Goal: Information Seeking & Learning: Learn about a topic

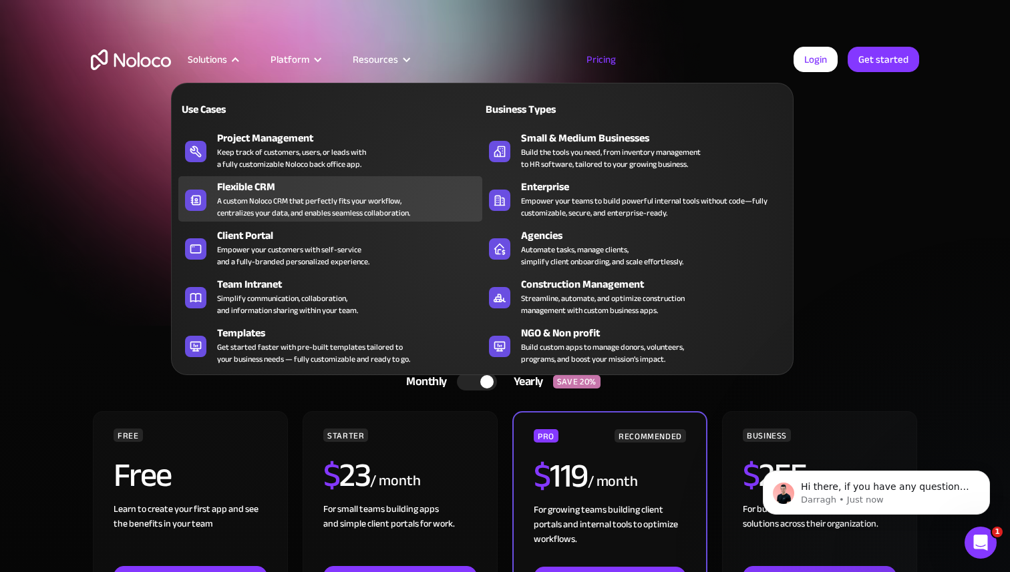
click at [237, 182] on div "Flexible CRM" at bounding box center [352, 187] width 271 height 16
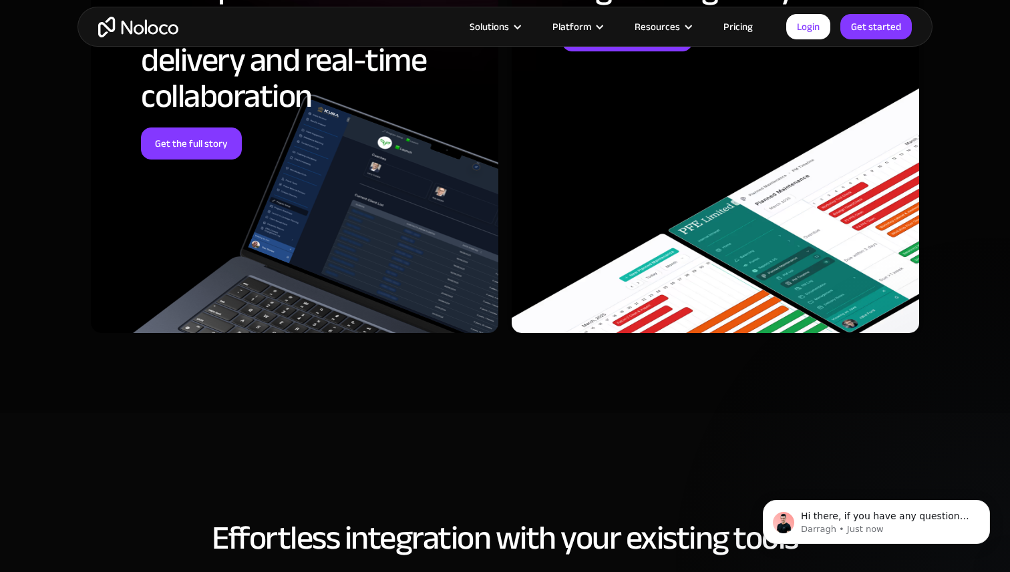
scroll to position [4103, 0]
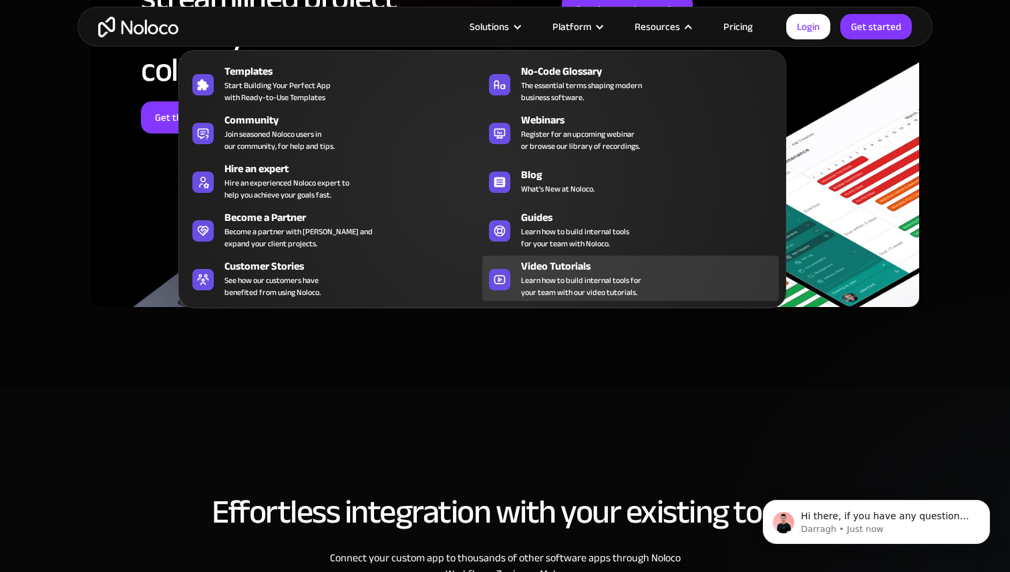
click at [576, 279] on span "Learn how to build internal tools for your team with our video tutorials." at bounding box center [581, 287] width 120 height 24
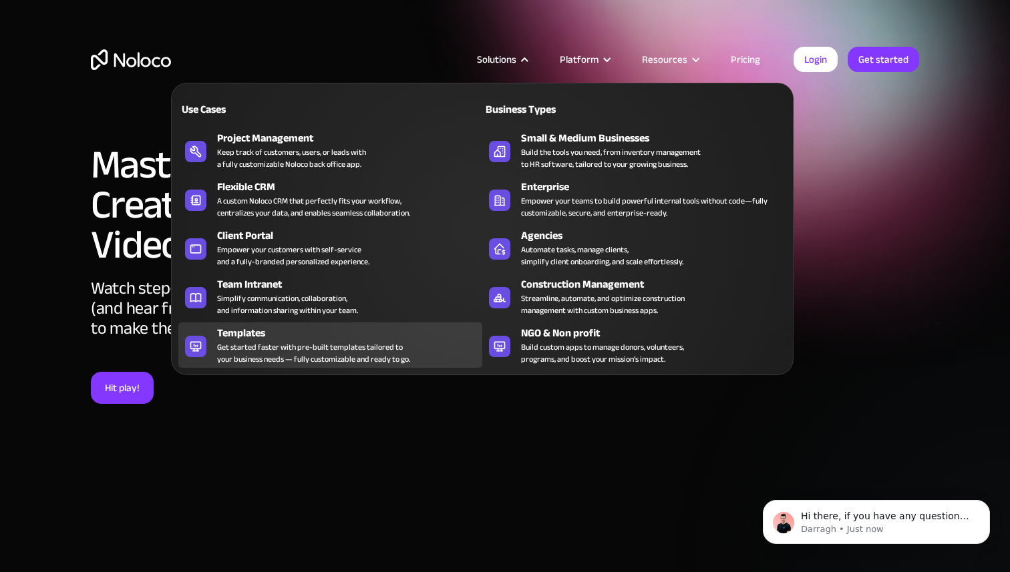
click at [271, 339] on div "Templates" at bounding box center [352, 333] width 271 height 16
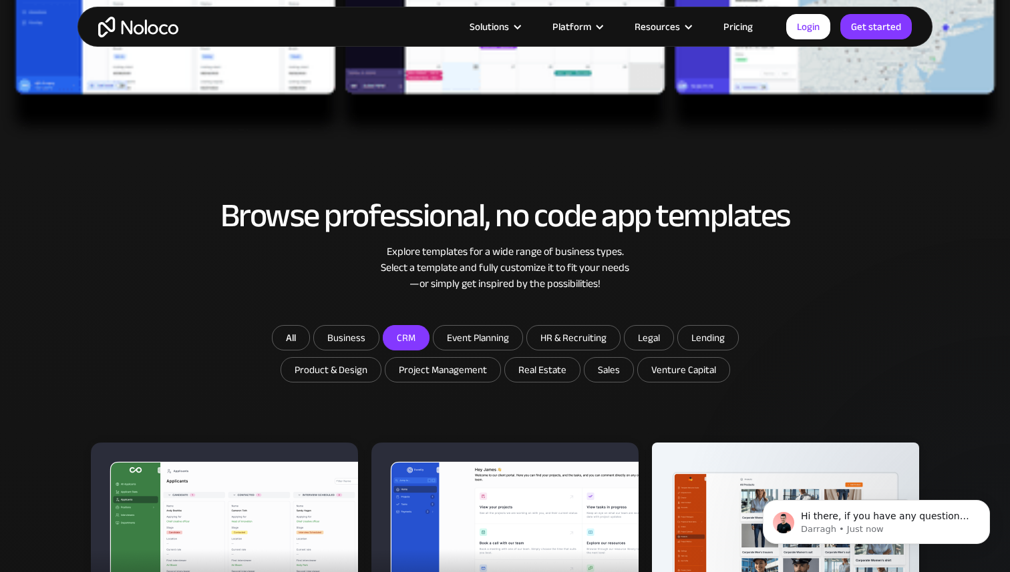
click at [403, 345] on input "CRM" at bounding box center [405, 338] width 45 height 24
checkbox input "true"
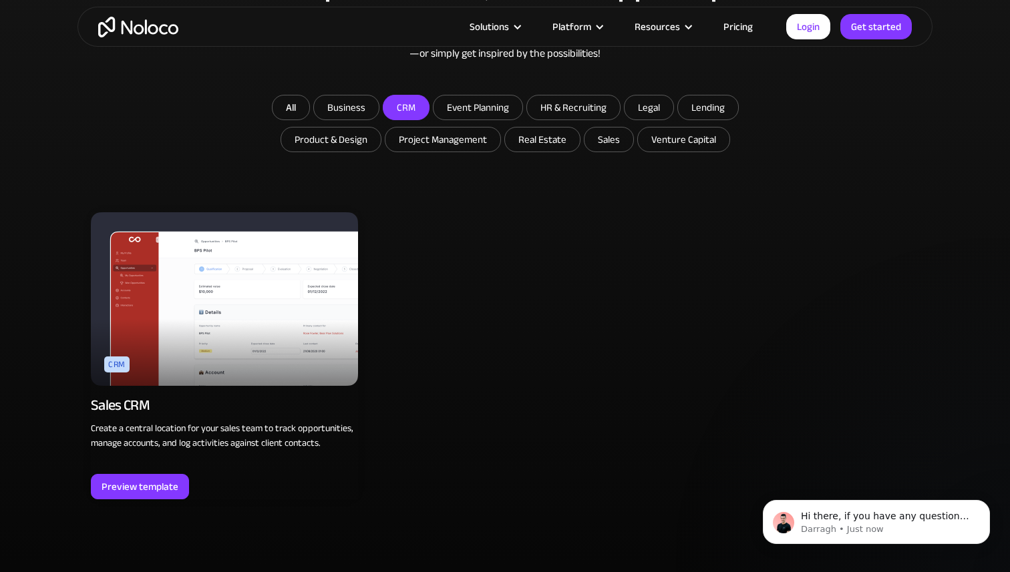
scroll to position [836, 0]
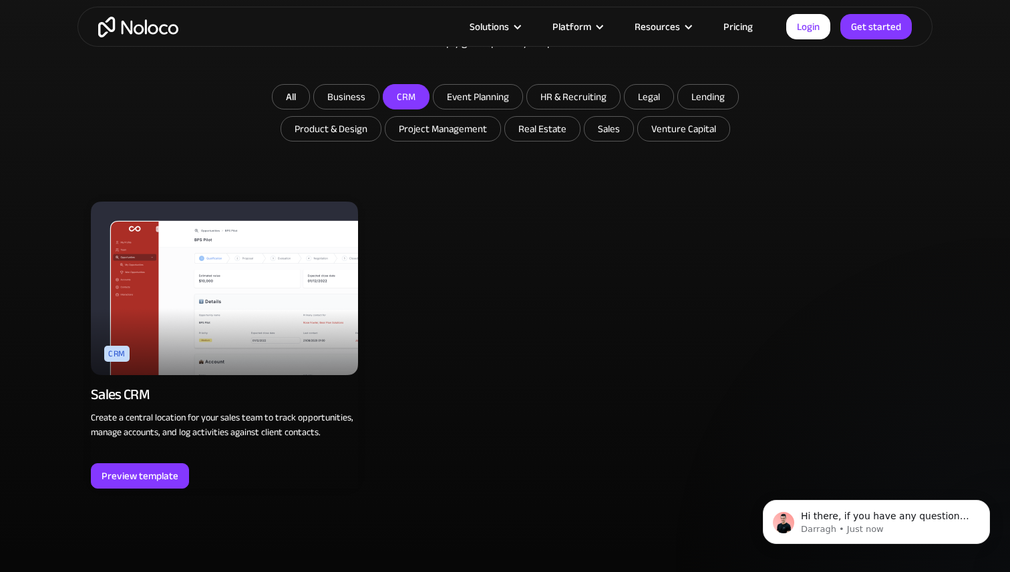
click at [202, 321] on img at bounding box center [224, 289] width 267 height 174
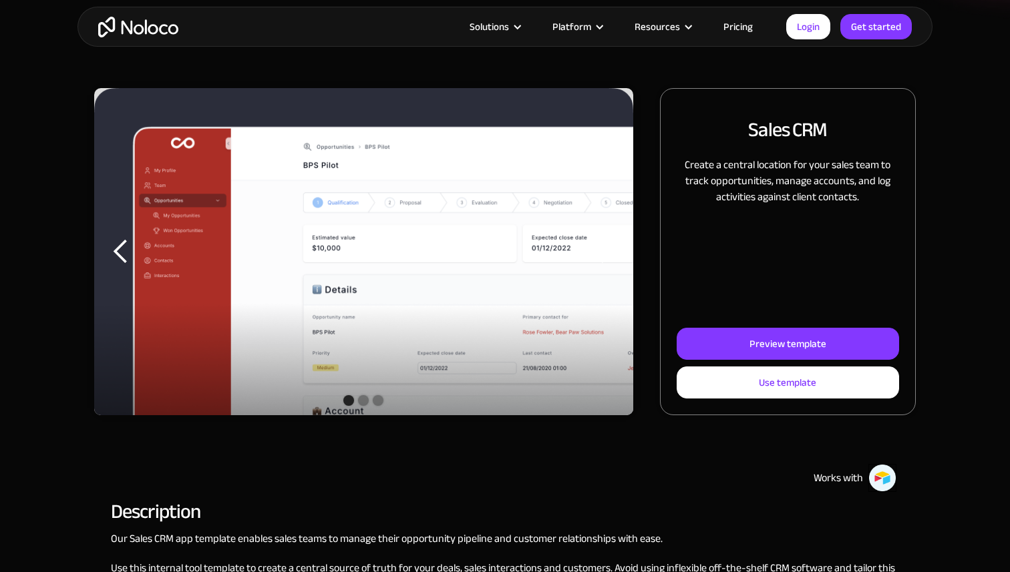
scroll to position [142, 0]
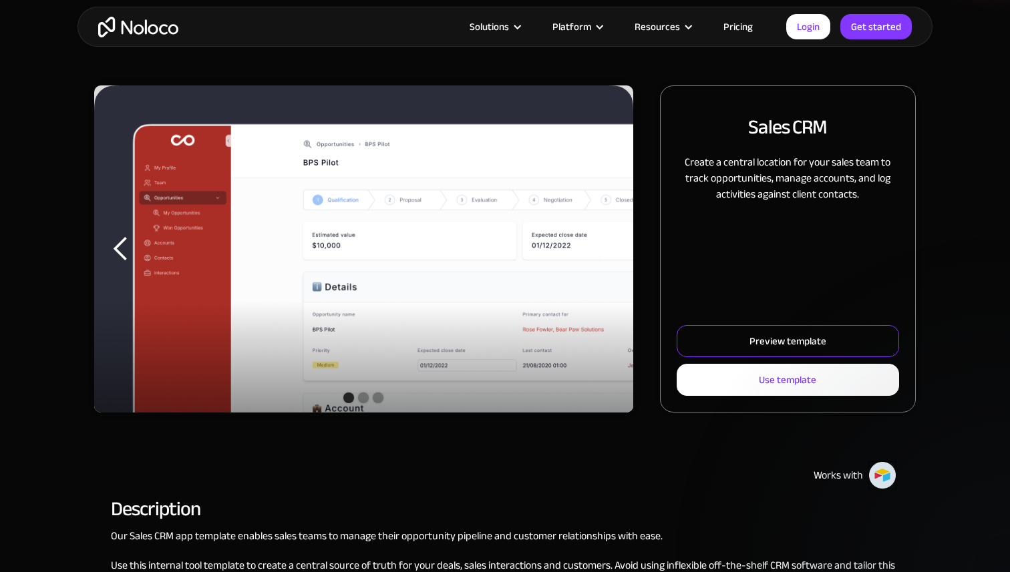
click at [749, 328] on link "Preview template" at bounding box center [788, 341] width 222 height 32
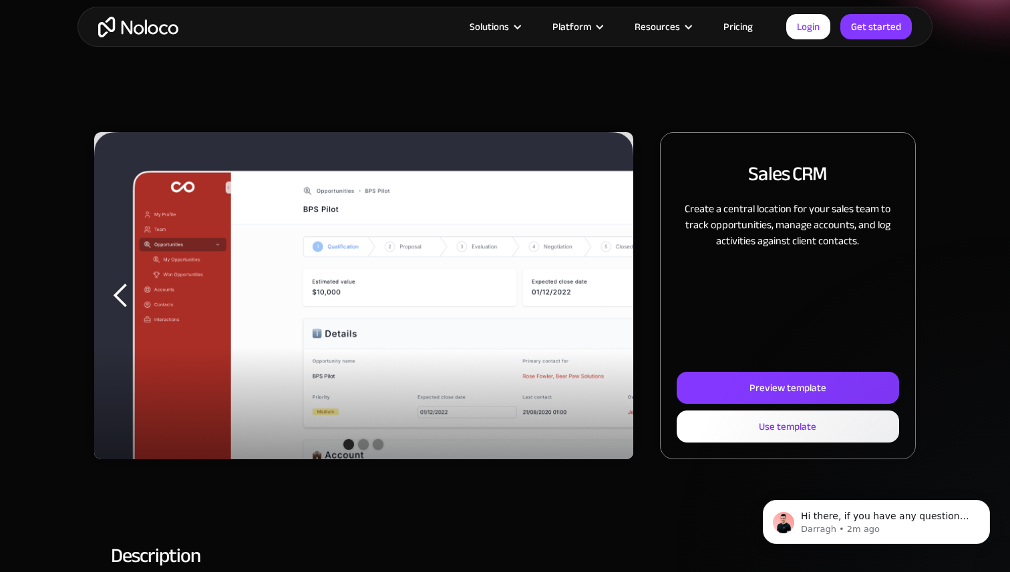
scroll to position [0, 0]
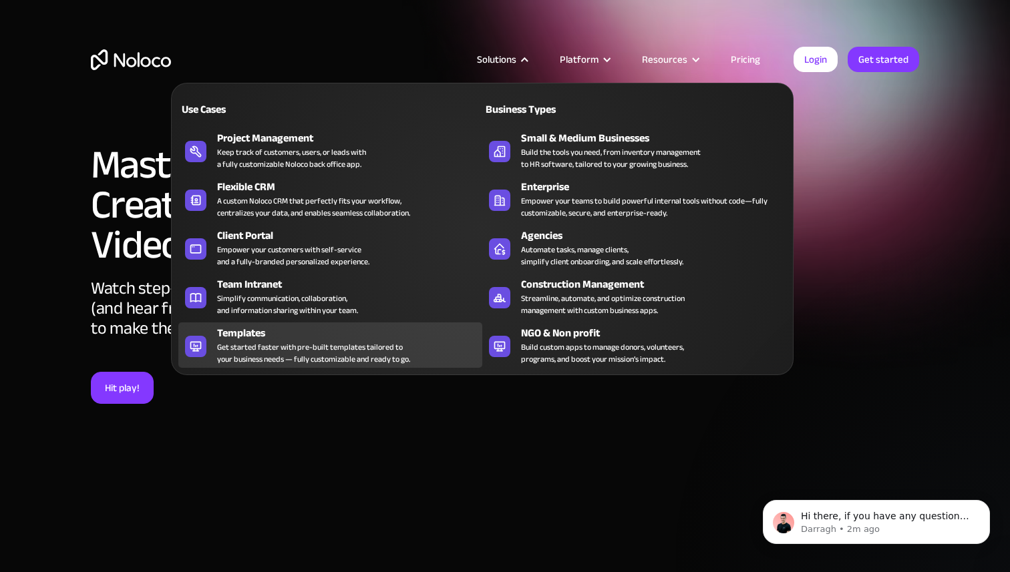
click at [243, 331] on div "Templates" at bounding box center [352, 333] width 271 height 16
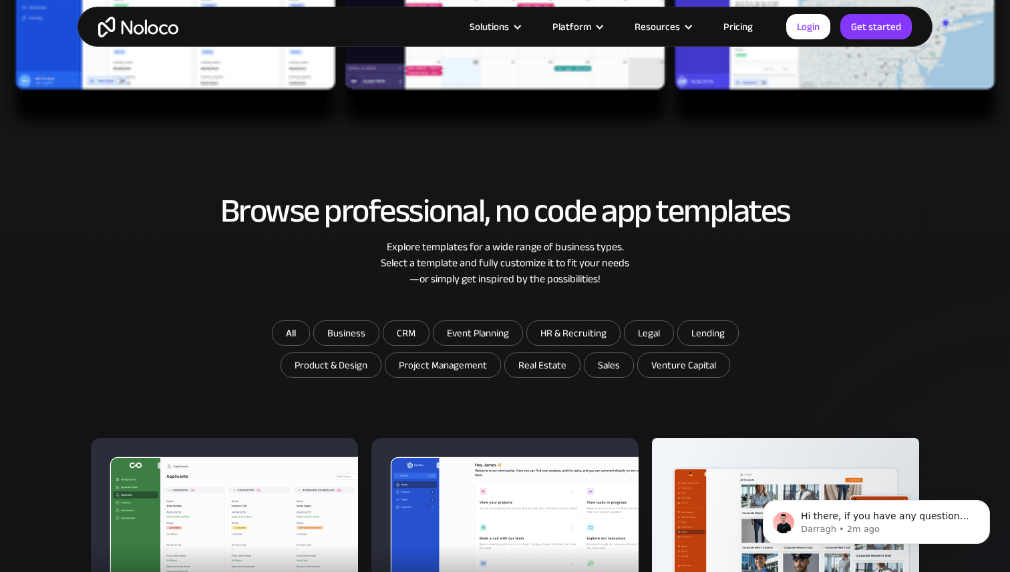
scroll to position [612, 0]
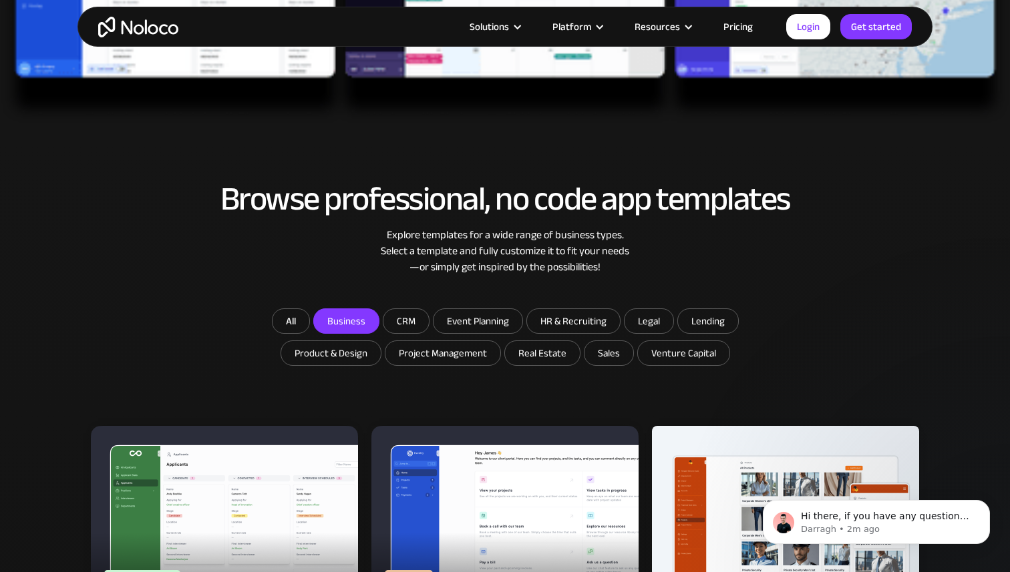
click at [350, 325] on input "Business" at bounding box center [346, 321] width 65 height 24
checkbox input "true"
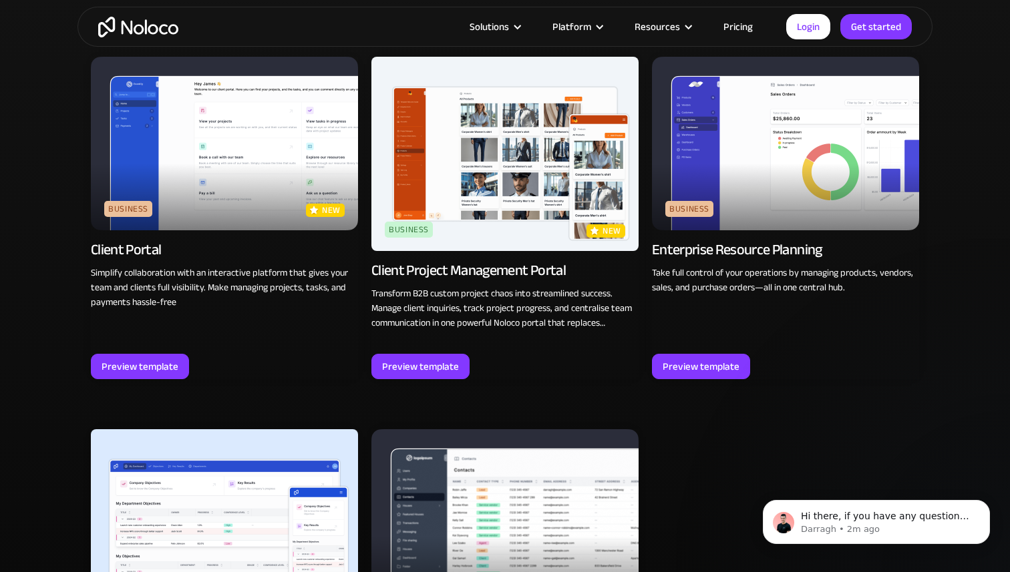
scroll to position [954, 0]
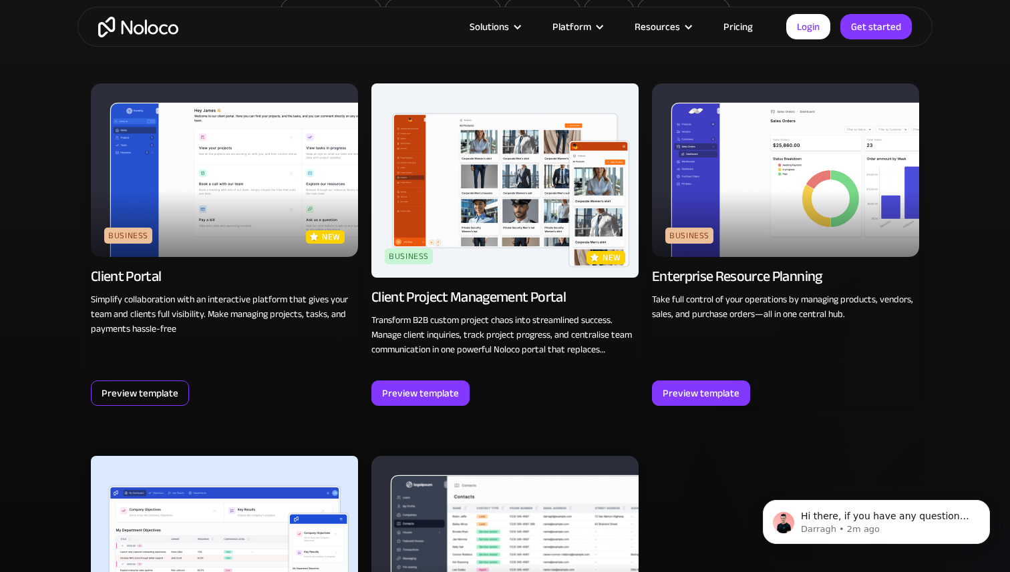
click at [154, 391] on div "Preview template" at bounding box center [140, 393] width 77 height 17
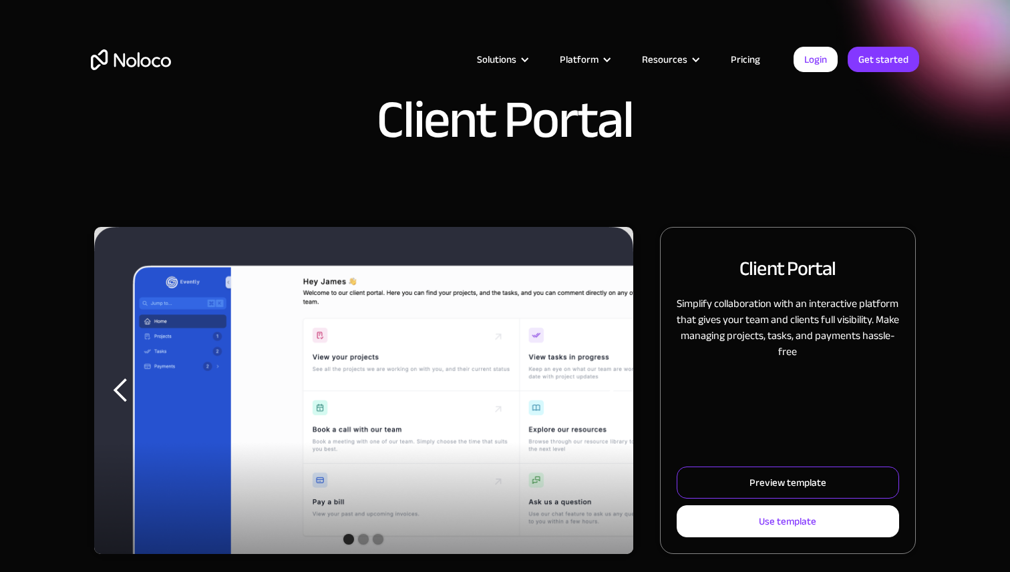
click at [838, 470] on link "Preview template" at bounding box center [788, 483] width 222 height 32
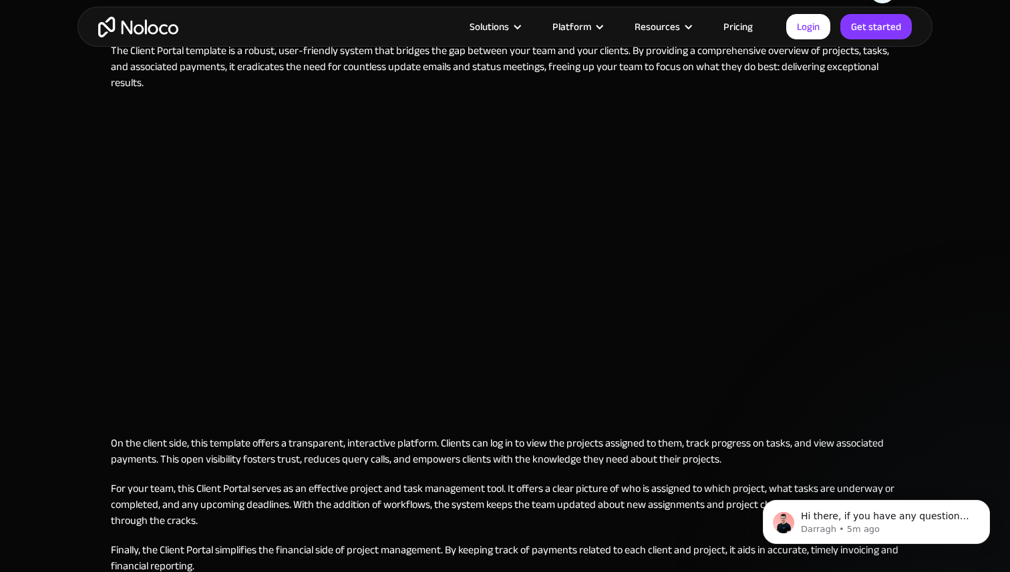
scroll to position [633, 0]
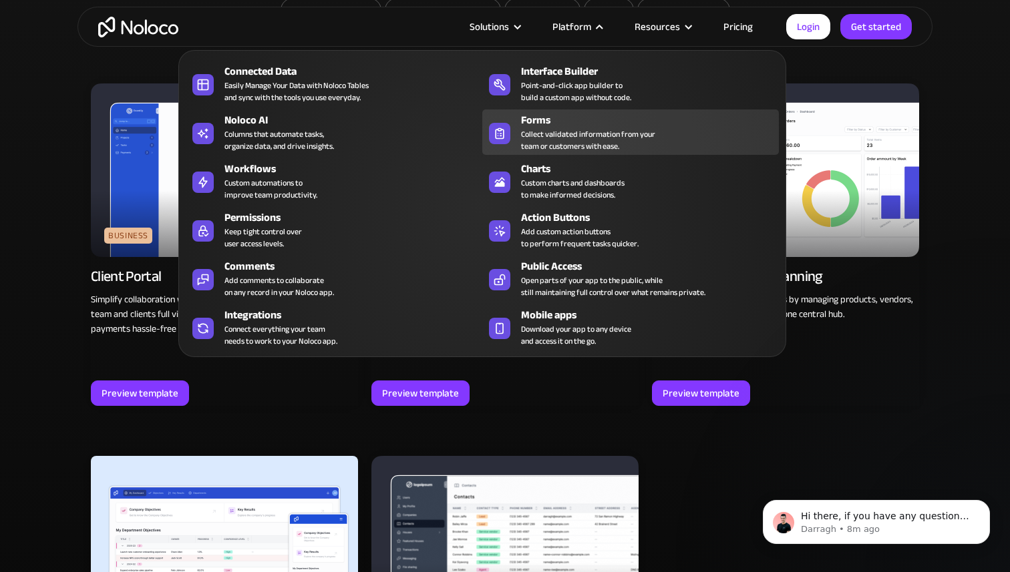
click at [550, 134] on div "Collect validated information from your team or customers with ease." at bounding box center [588, 140] width 134 height 24
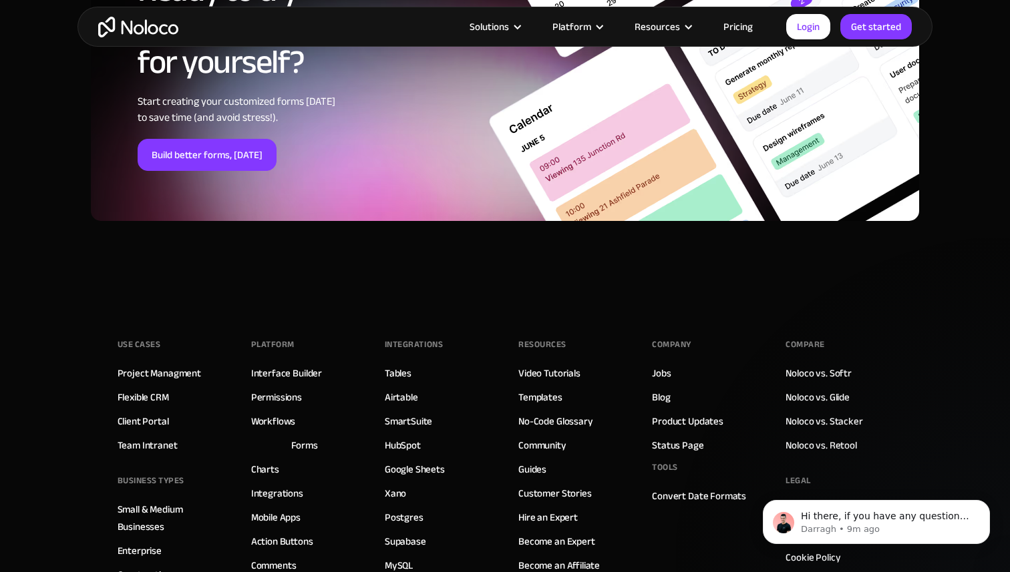
scroll to position [4847, 0]
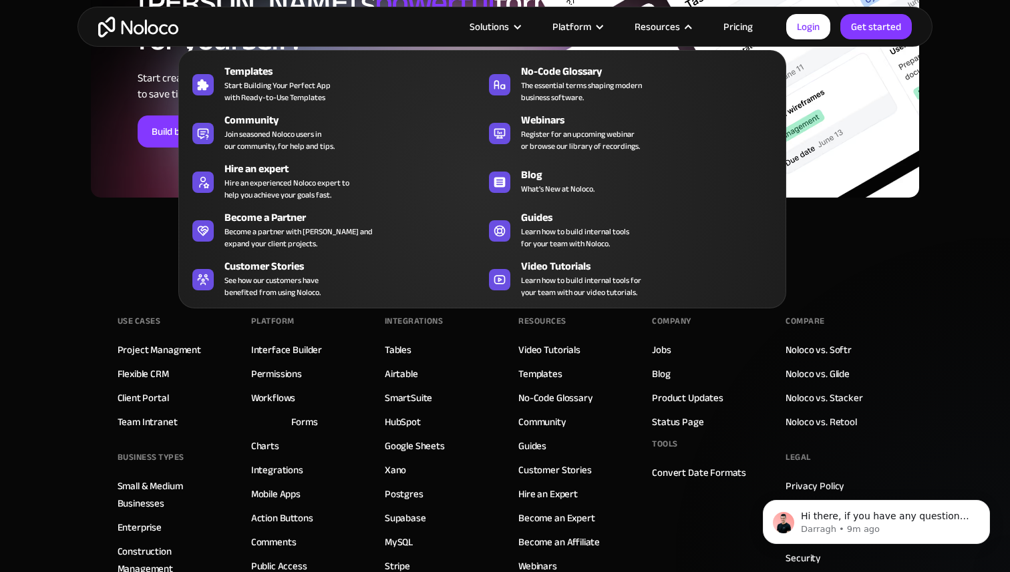
click at [689, 25] on div at bounding box center [688, 27] width 10 height 10
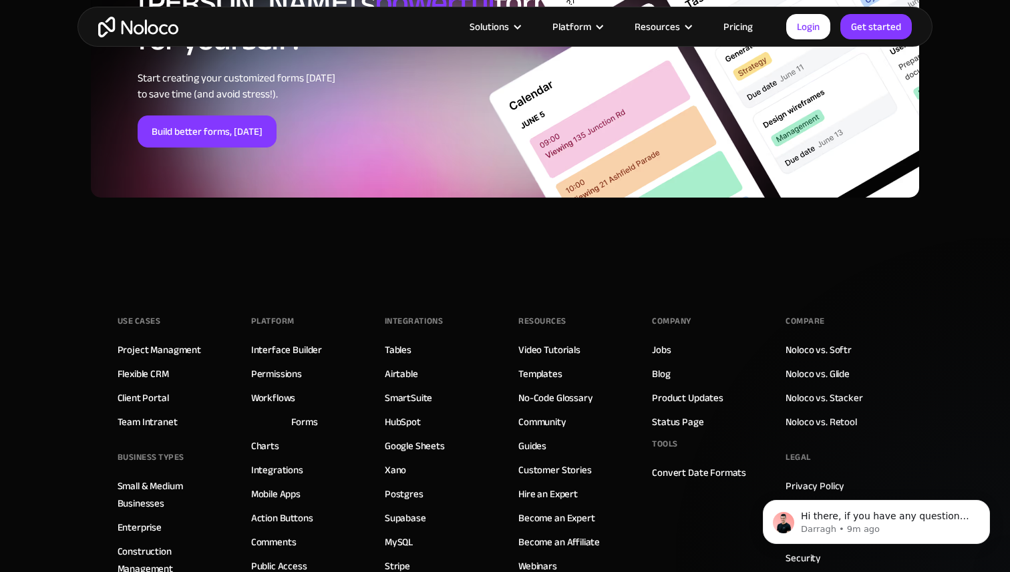
click at [689, 25] on div at bounding box center [688, 27] width 10 height 10
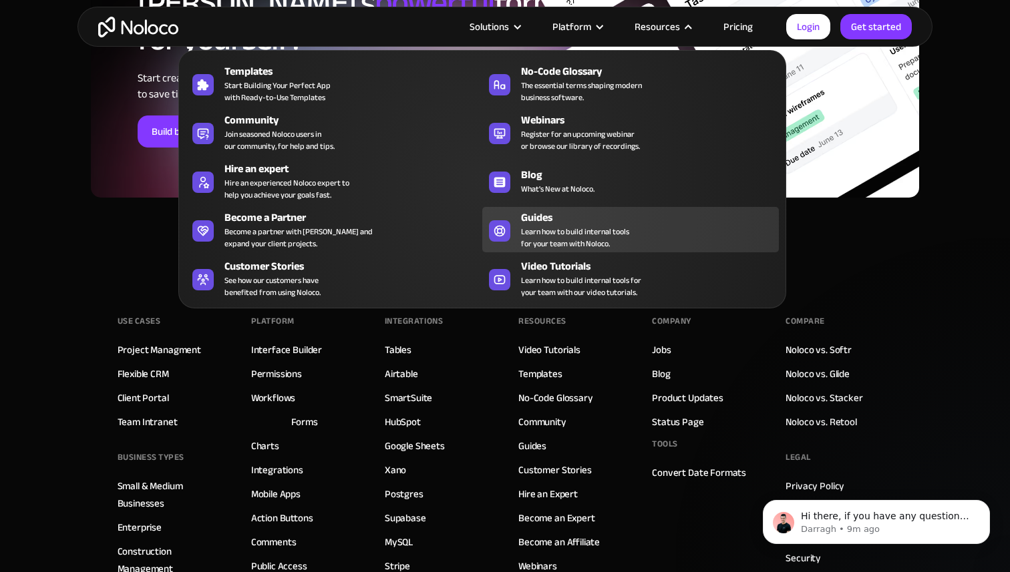
click at [572, 233] on span "Learn how to build internal tools for your team with Noloco." at bounding box center [575, 238] width 108 height 24
